Goal: Information Seeking & Learning: Learn about a topic

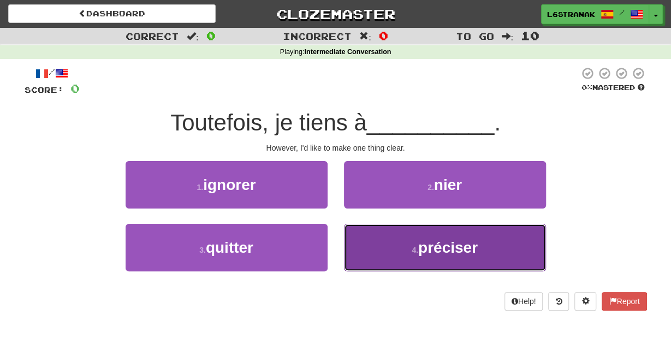
click at [369, 243] on button "4 . préciser" at bounding box center [445, 247] width 202 height 47
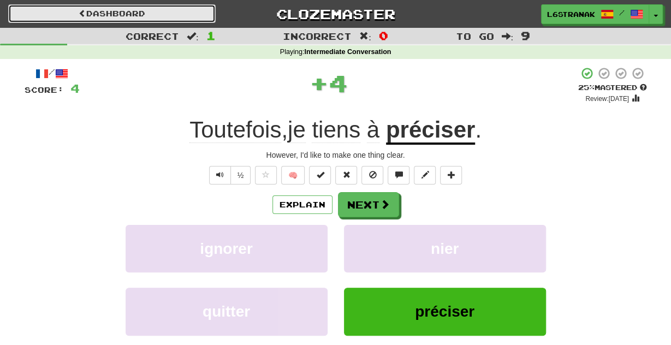
click at [106, 17] on link "Dashboard" at bounding box center [111, 13] width 207 height 19
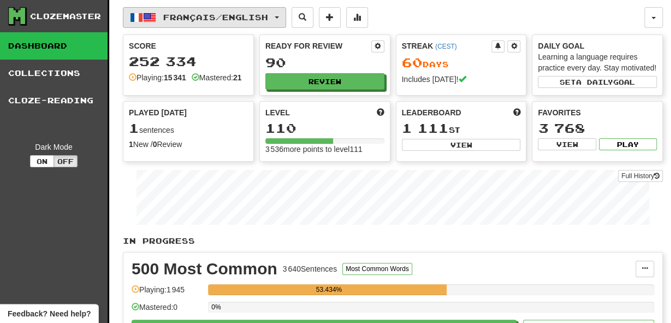
click at [247, 13] on span "Français / English" at bounding box center [215, 17] width 105 height 9
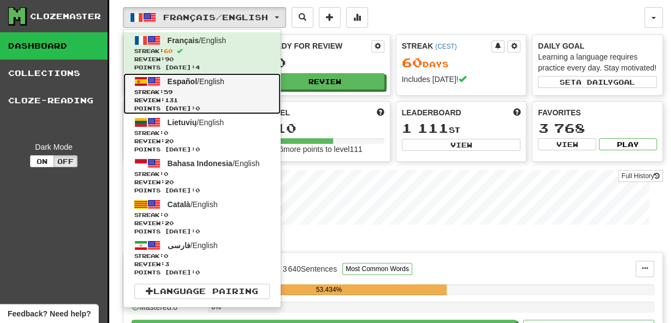
click at [224, 84] on span "Español / English" at bounding box center [196, 81] width 57 height 9
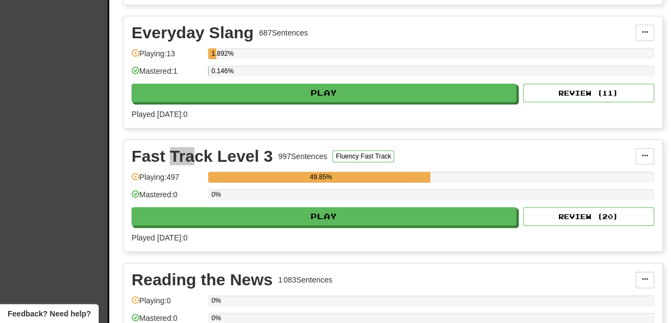
scroll to position [828, 0]
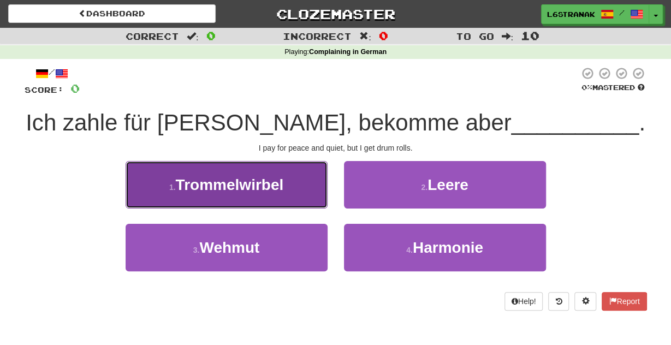
click at [272, 187] on span "Trommelwirbel" at bounding box center [230, 184] width 108 height 17
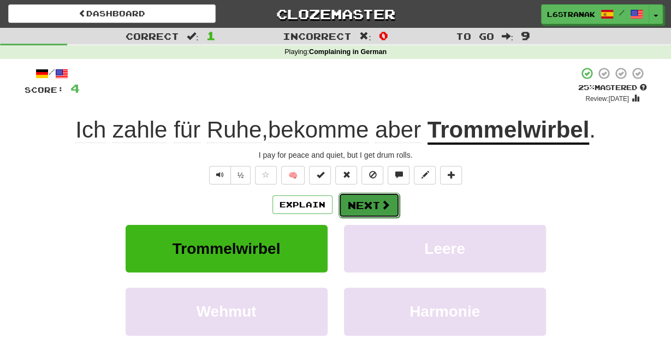
click at [348, 205] on button "Next" at bounding box center [368, 205] width 61 height 25
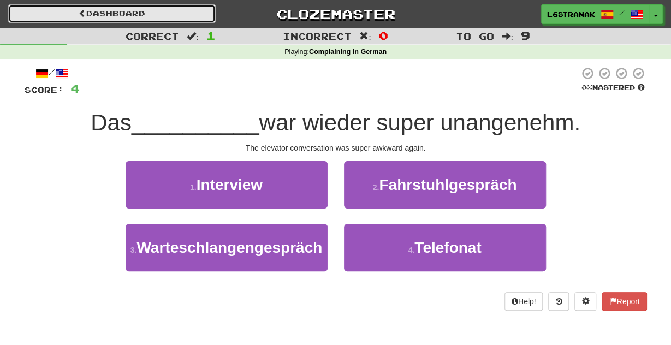
click at [147, 14] on link "Dashboard" at bounding box center [111, 13] width 207 height 19
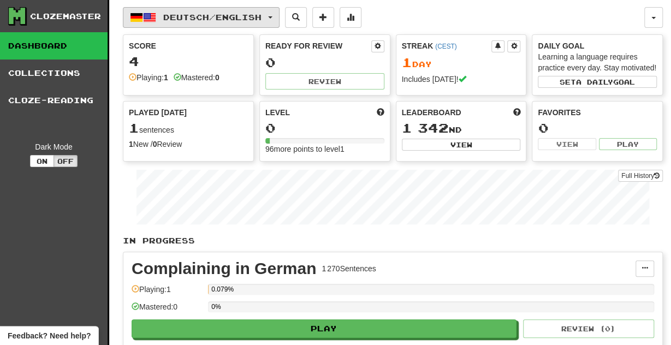
click at [179, 15] on span "Deutsch / English" at bounding box center [212, 17] width 98 height 9
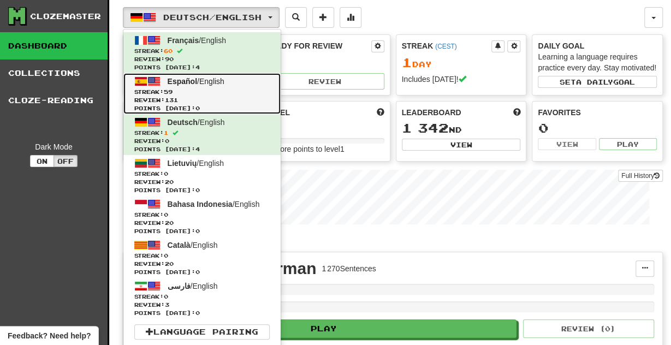
click at [204, 87] on link "Español / English Streak: 59 Review: 131 Points today: 0" at bounding box center [201, 93] width 157 height 41
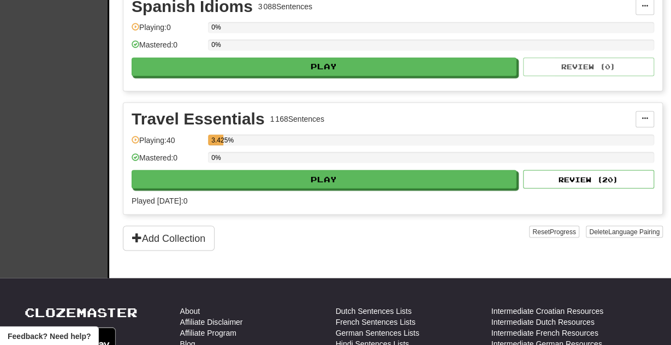
scroll to position [891, 0]
